Goal: Transaction & Acquisition: Purchase product/service

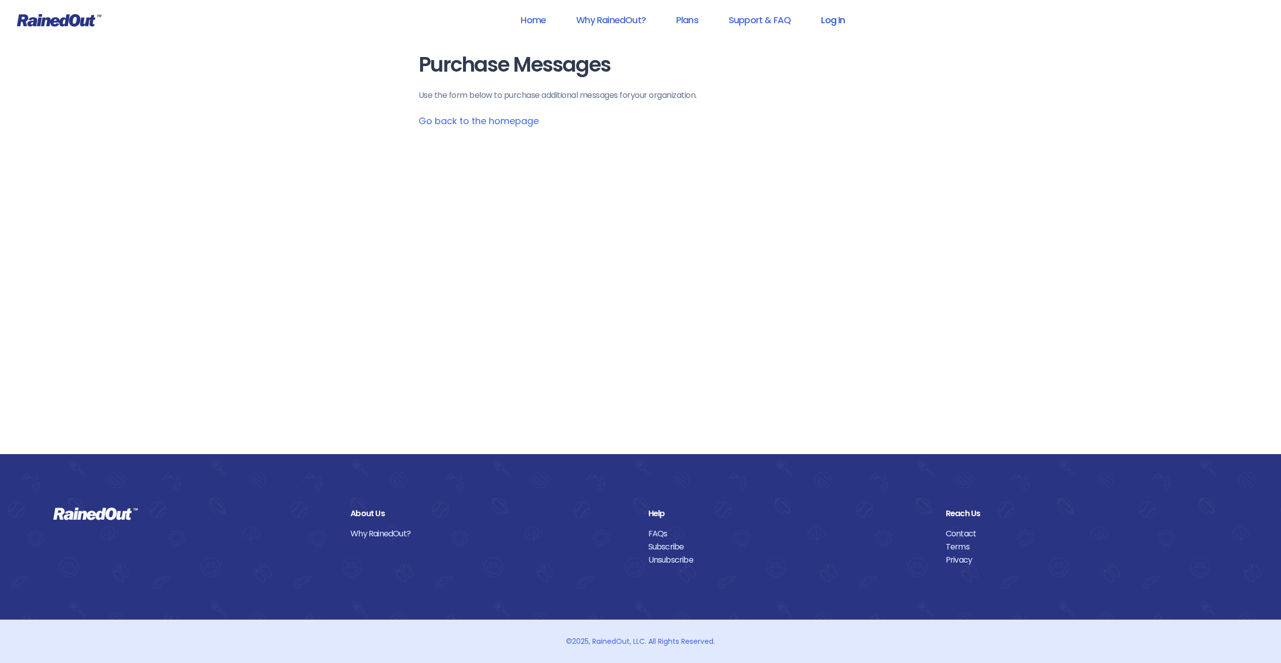
click at [844, 18] on link "Log In" at bounding box center [833, 20] width 50 height 23
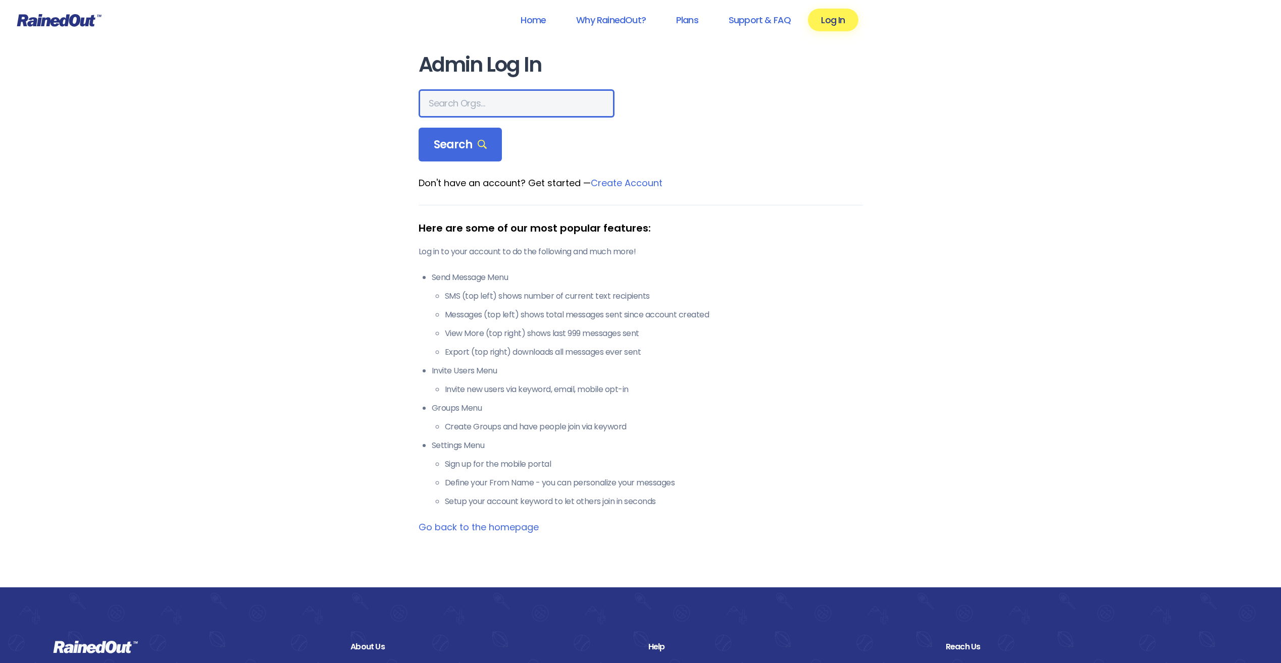
click at [443, 102] on input "text" at bounding box center [516, 103] width 196 height 28
type input "[GEOGRAPHIC_DATA] area ymca"
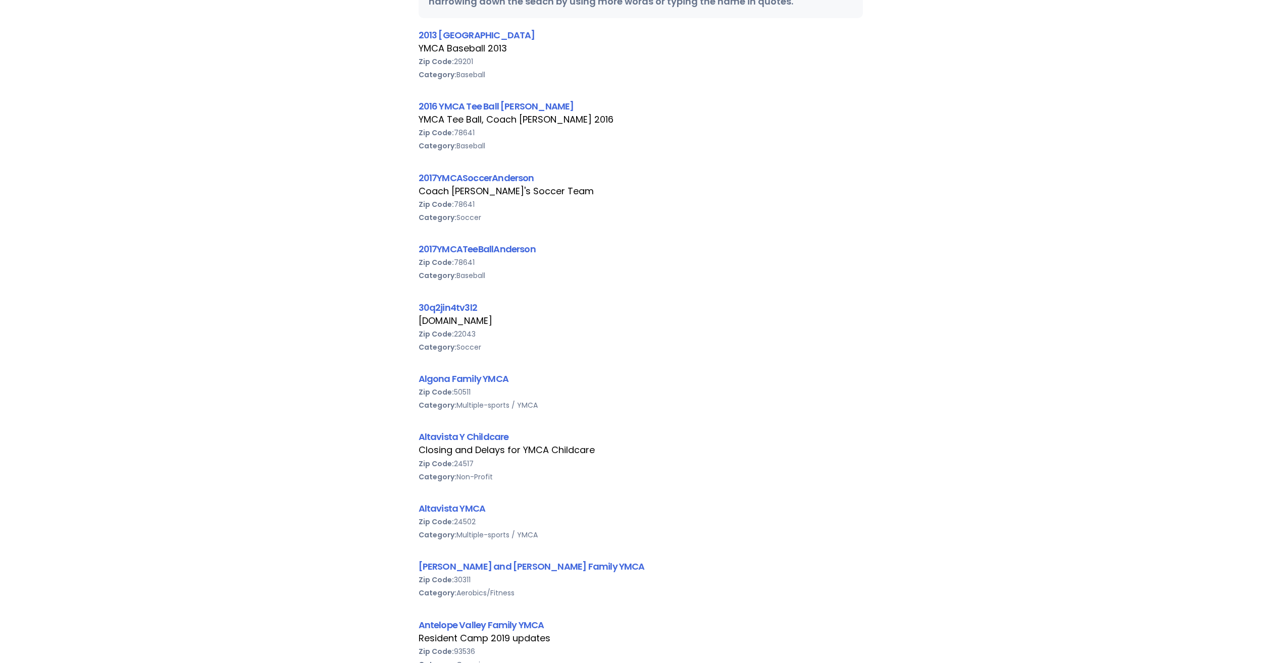
scroll to position [454, 0]
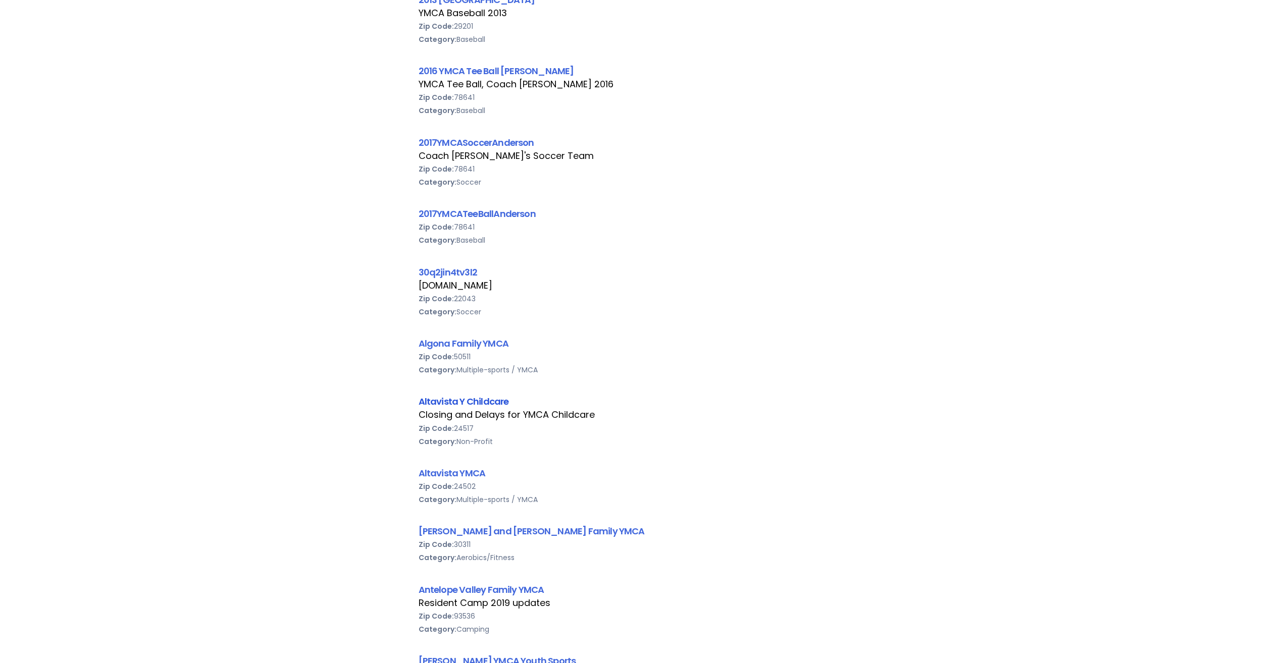
click at [470, 401] on link "Altavista Y Childcare" at bounding box center [463, 401] width 90 height 13
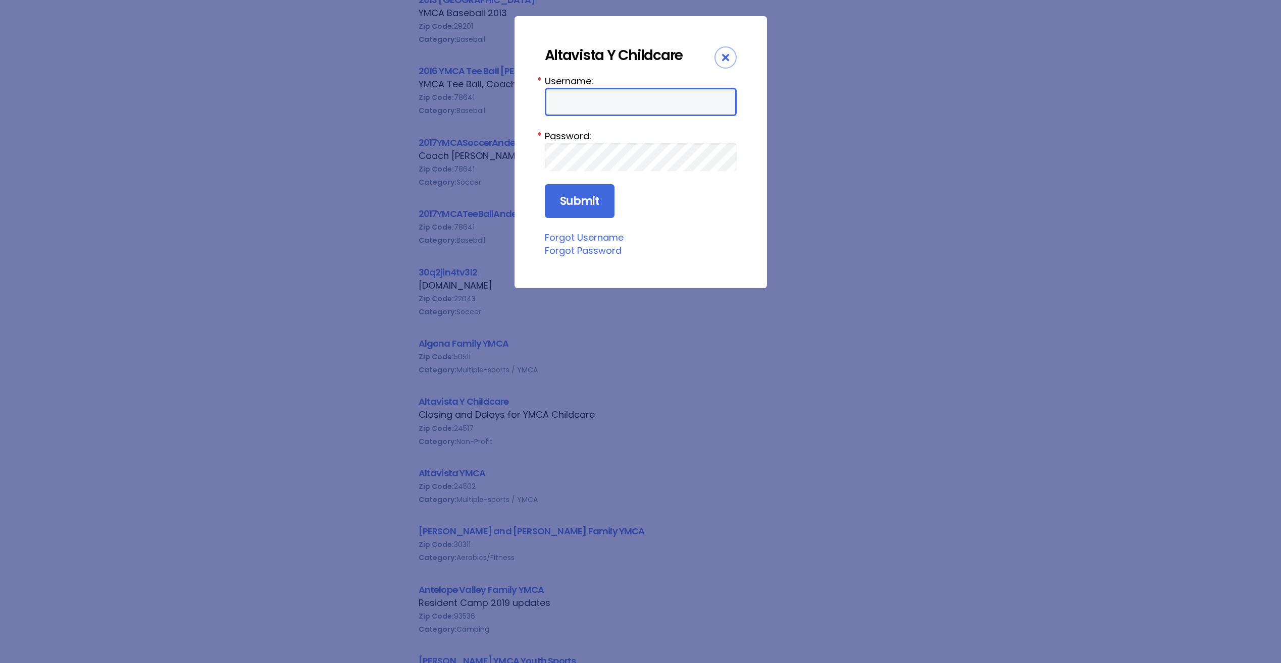
type input "bbtrack12"
click at [575, 190] on input "Submit" at bounding box center [580, 201] width 70 height 34
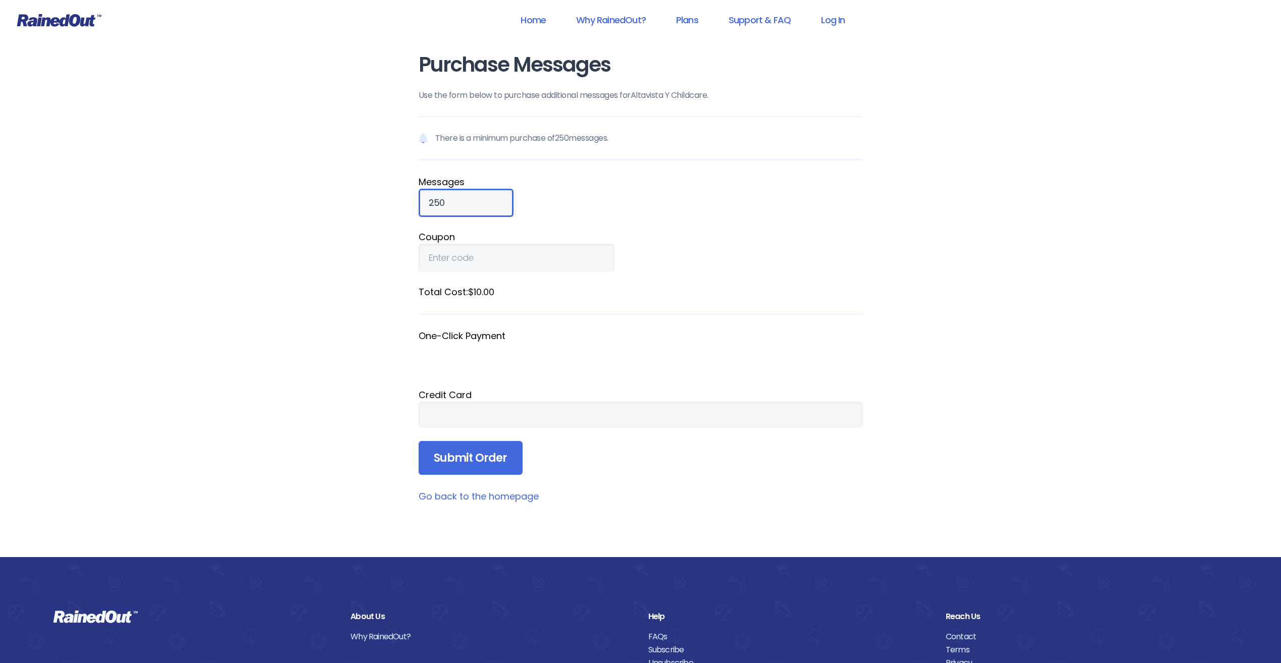
click at [478, 214] on input "250" at bounding box center [465, 203] width 95 height 28
type input "2"
type input "750"
click at [513, 398] on div "Credit Card" at bounding box center [640, 395] width 444 height 14
click at [893, 395] on div "Home Why RainedOut? Plans Support & FAQ Log In Purchase Messages Use the form b…" at bounding box center [640, 383] width 1281 height 766
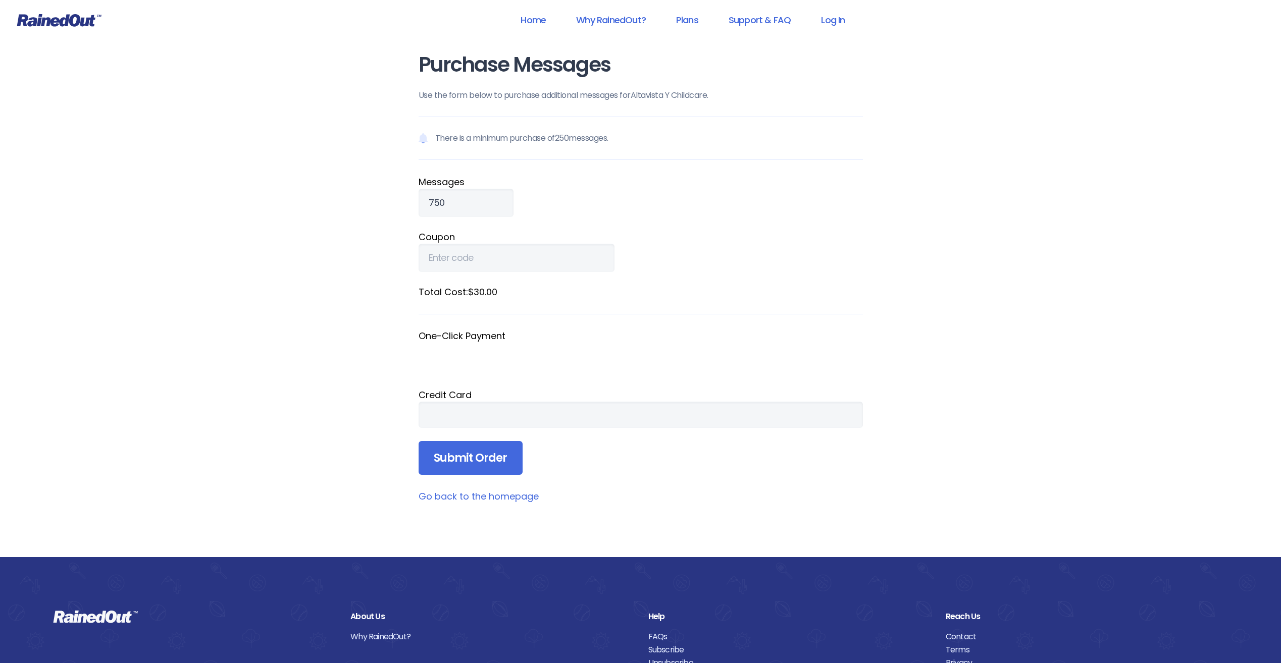
click at [974, 318] on div "Home Why RainedOut? Plans Support & FAQ Log In Purchase Messages Use the form b…" at bounding box center [640, 383] width 1281 height 766
click at [459, 459] on input "Submit Order" at bounding box center [470, 458] width 104 height 34
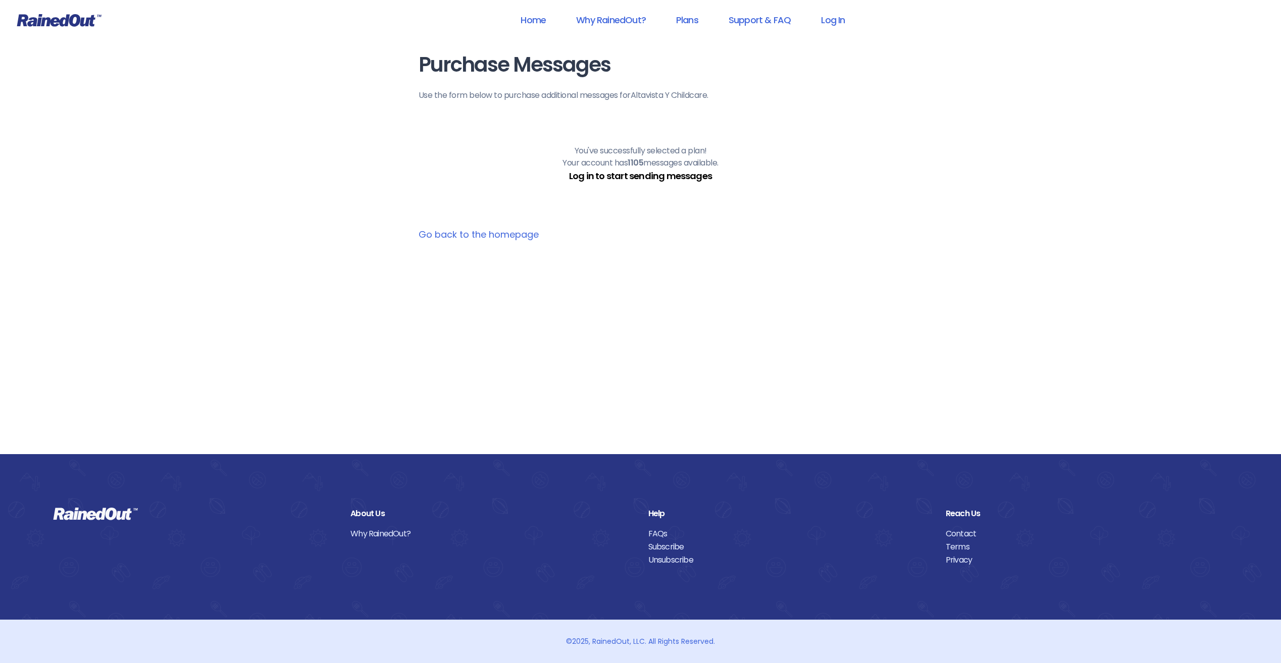
click at [638, 177] on link "Log in to start sending messages" at bounding box center [640, 176] width 143 height 13
